Goal: Task Accomplishment & Management: Complete application form

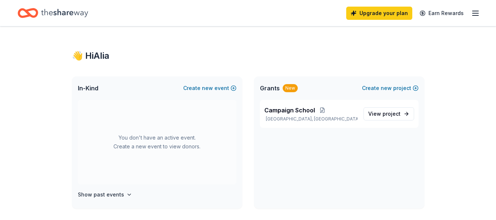
click at [258, 60] on div "👋 Hi [PERSON_NAME]" at bounding box center [248, 56] width 352 height 12
click at [233, 86] on button "Create new event" at bounding box center [209, 88] width 53 height 9
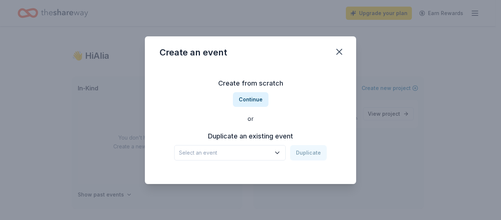
click at [262, 154] on span "Select an event" at bounding box center [225, 152] width 92 height 9
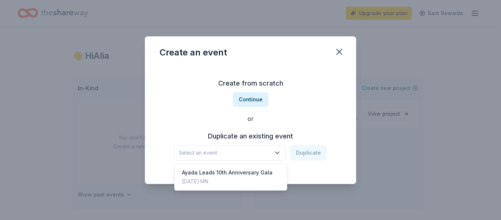
click at [249, 94] on div "Create from scratch Continue or Duplicate an existing event Select an event Dup…" at bounding box center [251, 119] width 182 height 106
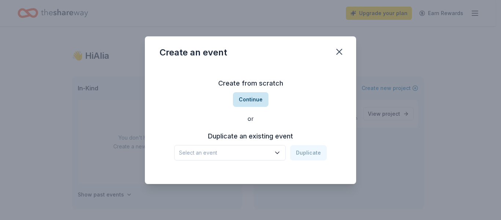
click at [250, 94] on button "Continue" at bounding box center [251, 99] width 36 height 15
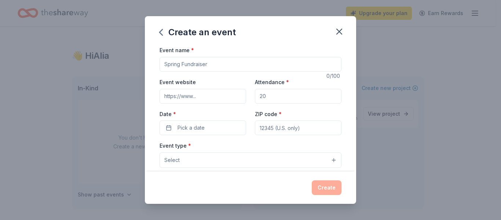
click at [244, 66] on input "Event name *" at bounding box center [251, 64] width 182 height 15
type input "Giving [DATE]"
click at [224, 123] on button "Pick a date" at bounding box center [203, 127] width 87 height 15
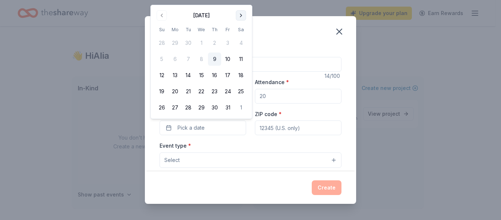
click at [239, 17] on button "Go to next month" at bounding box center [241, 15] width 10 height 10
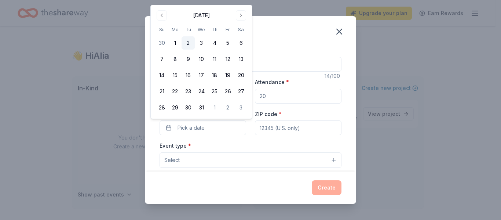
click at [187, 43] on button "2" at bounding box center [188, 42] width 13 height 13
click at [268, 135] on div "Event name * Giving [DATE] 14 /100 Event website Attendance * Date * [DATE] ZIP…" at bounding box center [251, 215] width 182 height 339
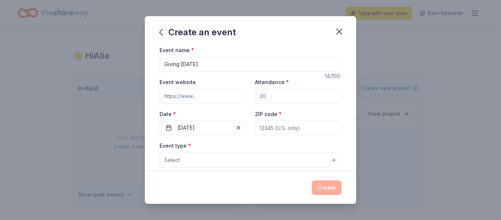
click at [266, 132] on input "ZIP code *" at bounding box center [298, 127] width 87 height 15
type input "55409"
type input "[STREET_ADDRESS]"
click at [255, 160] on button "Select" at bounding box center [251, 159] width 182 height 15
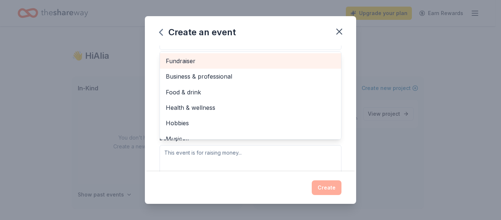
click at [281, 61] on span "Fundraiser" at bounding box center [251, 61] width 170 height 10
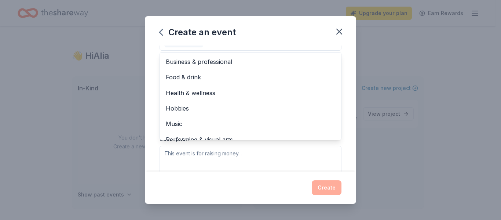
click at [339, 110] on div "Event name * Giving [DATE] 14 /100 Event website Attendance * Date * [DATE] ZIP…" at bounding box center [250, 108] width 211 height 125
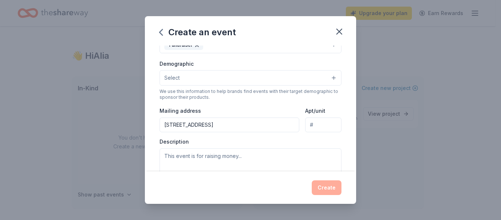
scroll to position [83, 0]
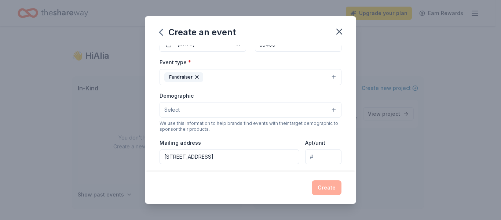
click at [289, 115] on button "Select" at bounding box center [251, 109] width 182 height 15
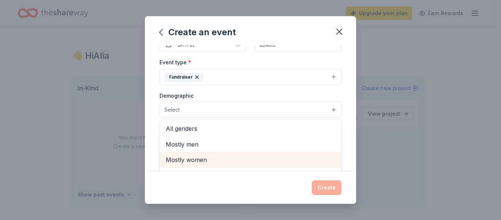
click at [230, 160] on span "Mostly women" at bounding box center [251, 160] width 170 height 10
click at [291, 168] on div "All ages" at bounding box center [250, 160] width 181 height 15
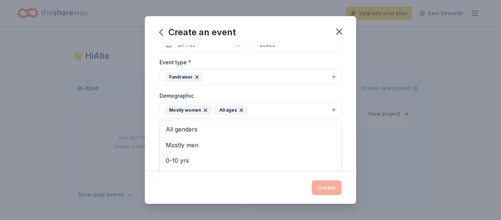
click at [239, 110] on icon "button" at bounding box center [242, 110] width 6 height 6
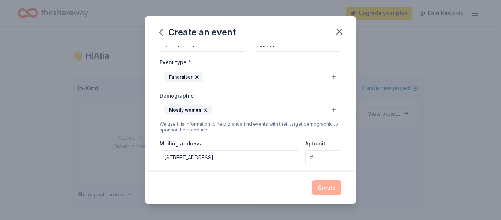
click at [314, 154] on input "Apt/unit" at bounding box center [323, 157] width 36 height 15
type input "325"
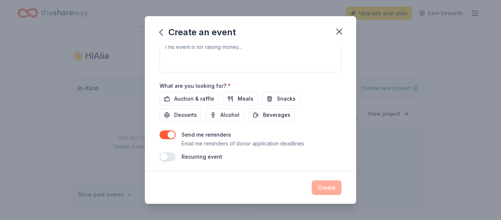
scroll to position [207, 0]
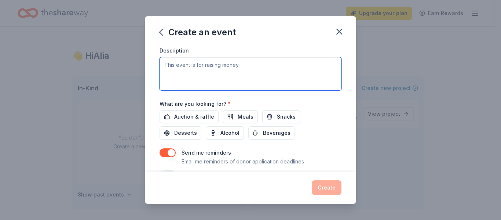
click at [225, 69] on textarea at bounding box center [251, 73] width 182 height 33
type textarea "This event kick starts [PERSON_NAME] Leads' end-of-year fundraising."
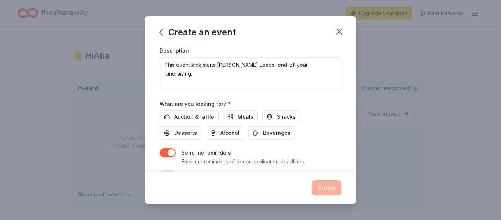
scroll to position [226, 0]
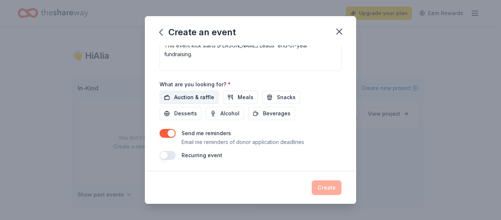
click at [203, 96] on span "Auction & raffle" at bounding box center [194, 97] width 40 height 9
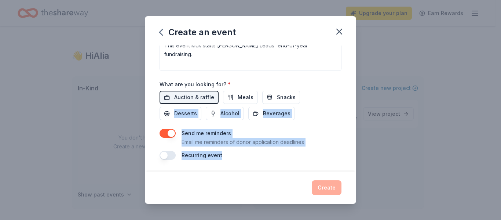
drag, startPoint x: 349, startPoint y: 151, endPoint x: 353, endPoint y: 120, distance: 30.8
click at [353, 120] on div "Event name * Giving [DATE] 14 /100 Event website Attendance * Date * [DATE] ZIP…" at bounding box center [250, 108] width 211 height 125
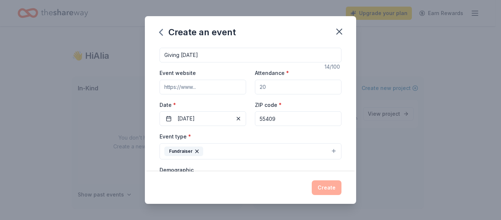
scroll to position [6, 0]
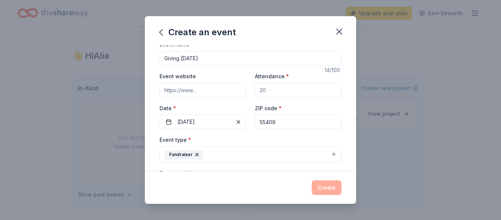
click at [304, 90] on input "Attendance *" at bounding box center [298, 90] width 87 height 15
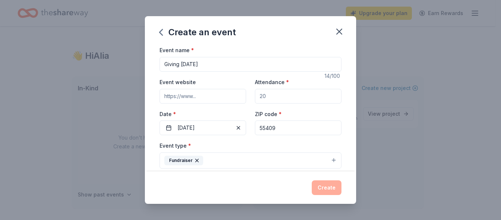
click at [223, 91] on input "Event website" at bounding box center [203, 96] width 87 height 15
